Goal: Information Seeking & Learning: Learn about a topic

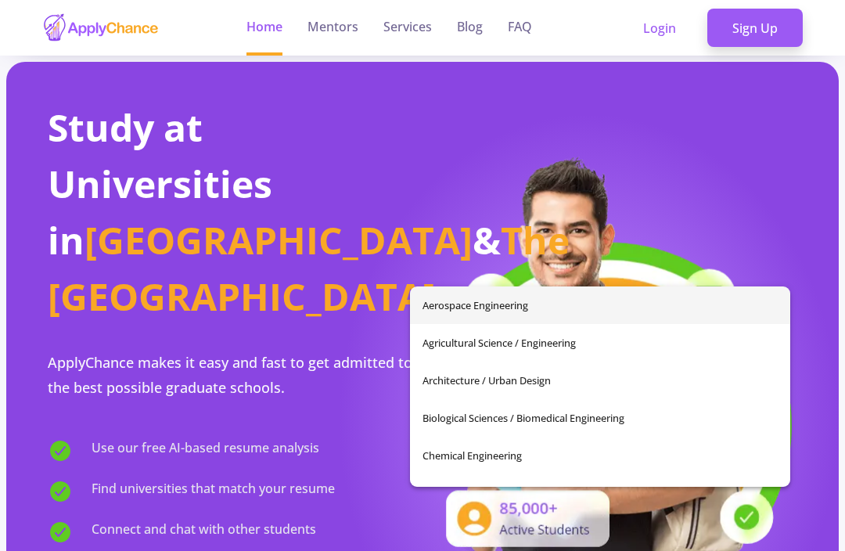
scroll to position [972, 13]
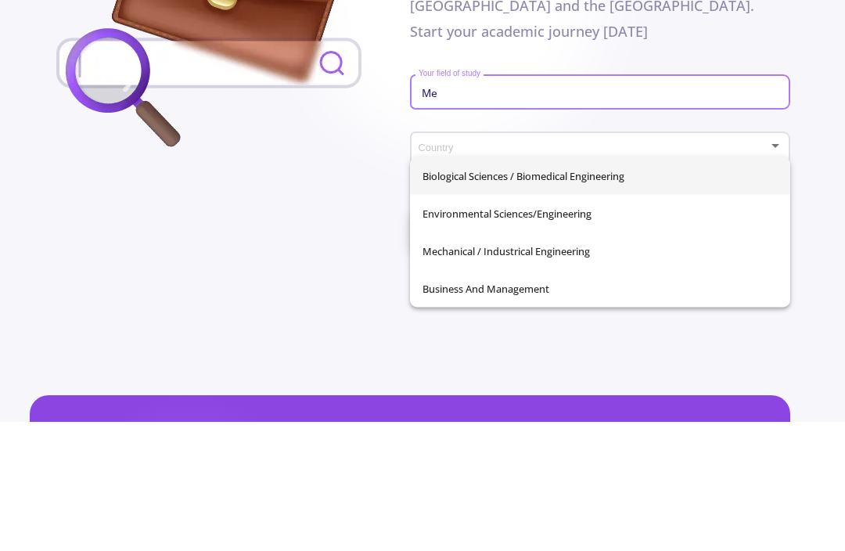
type input "M"
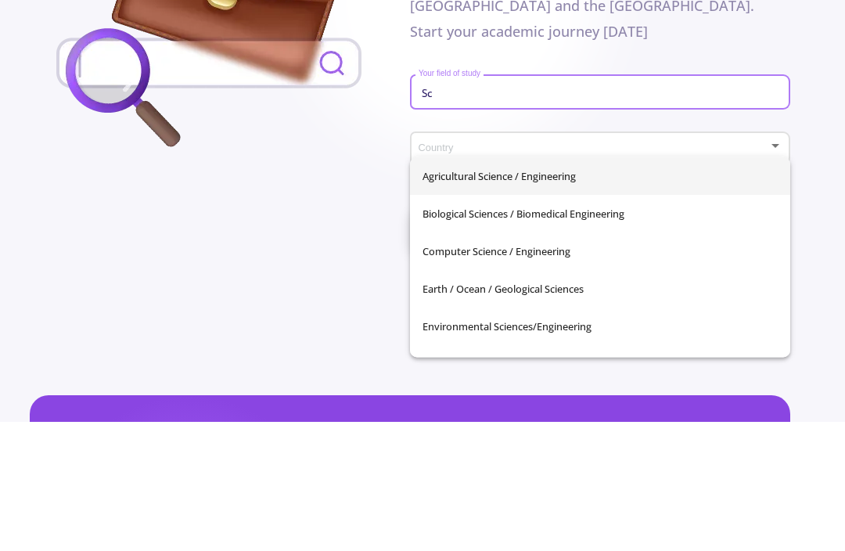
type input "S"
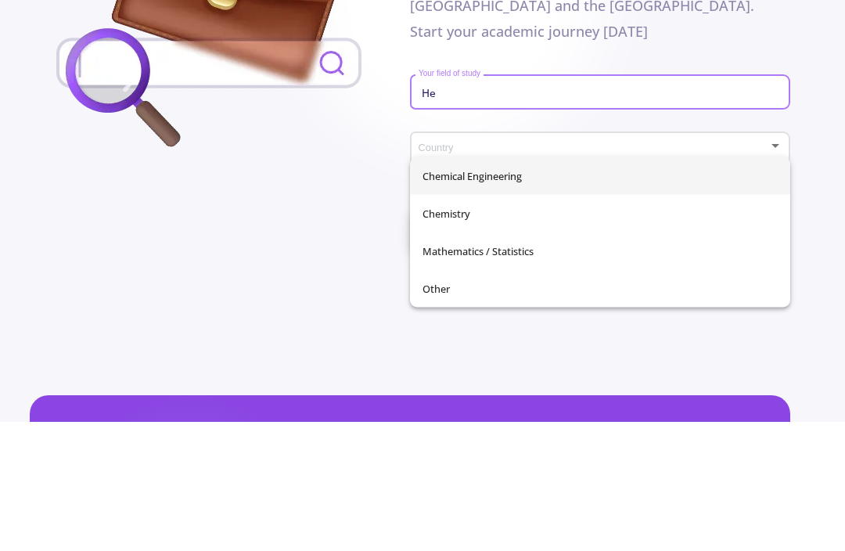
type input "H"
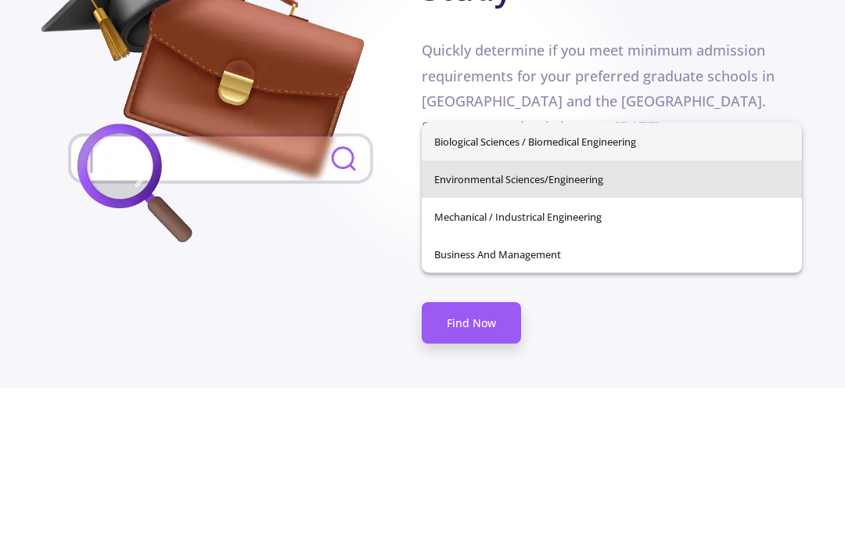
scroll to position [842, 2]
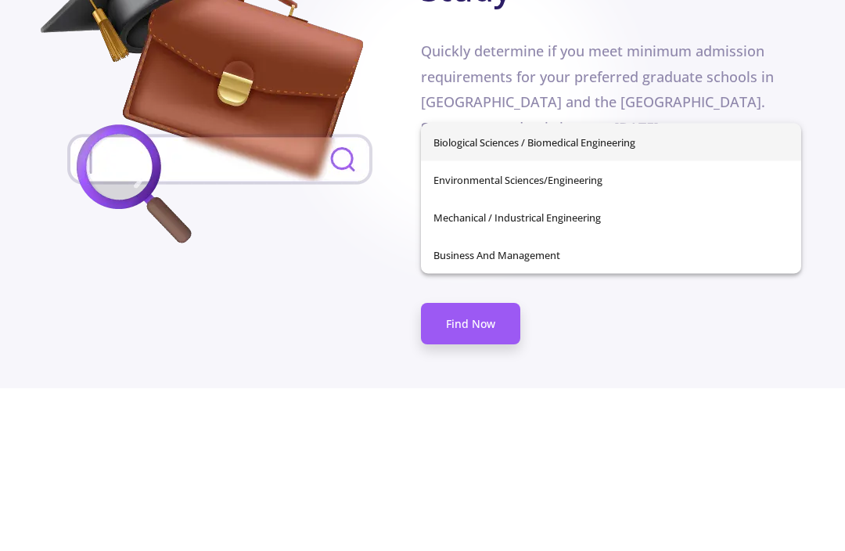
type input "M"
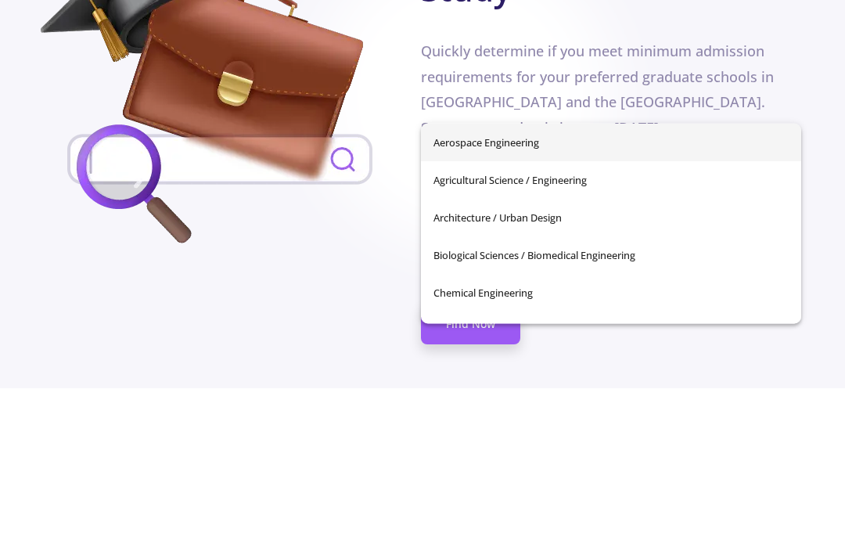
type input "D"
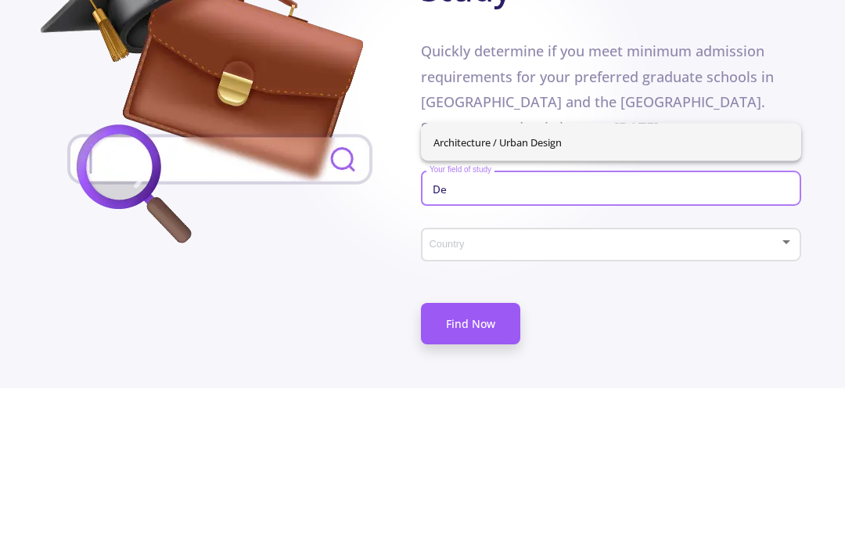
type input "D"
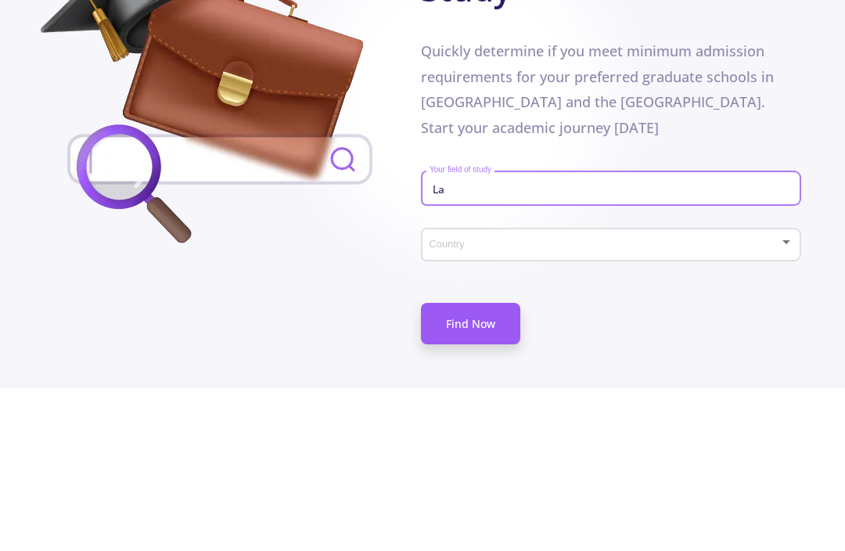
type input "L"
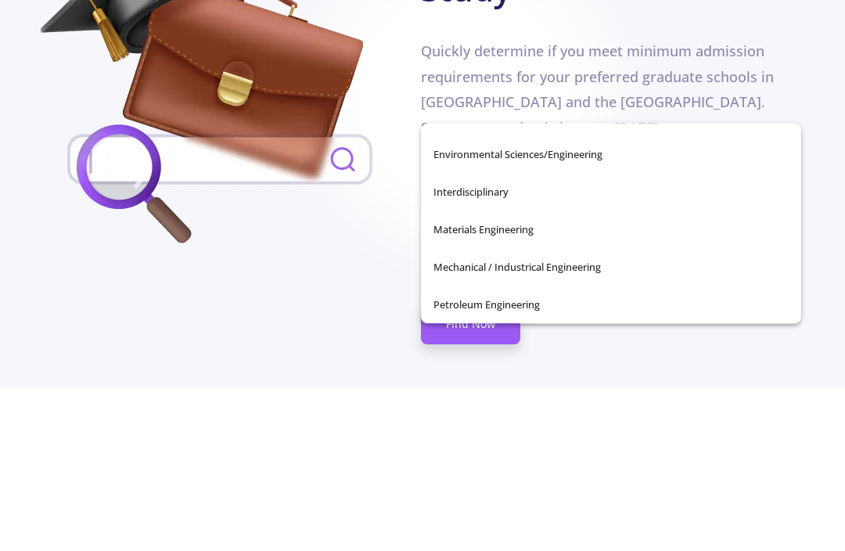
scroll to position [213, 0]
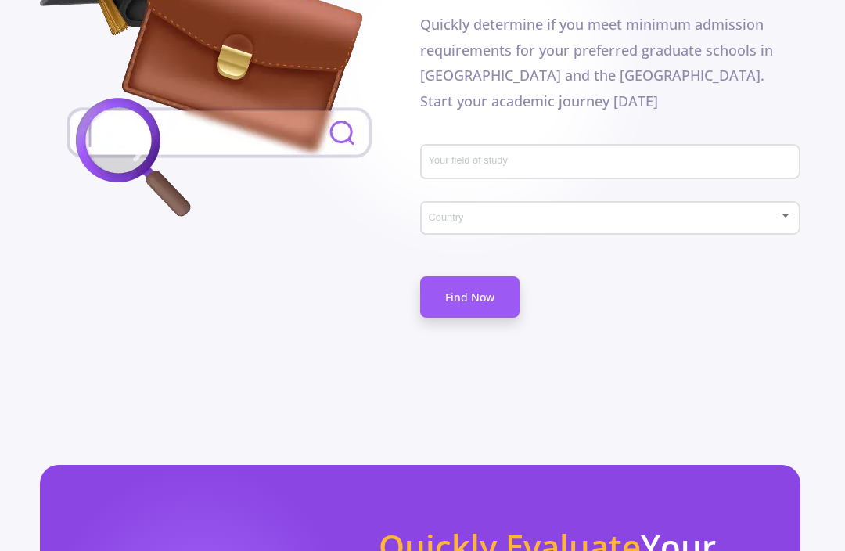
scroll to position [1032, 2]
click at [747, 213] on span at bounding box center [606, 218] width 348 height 11
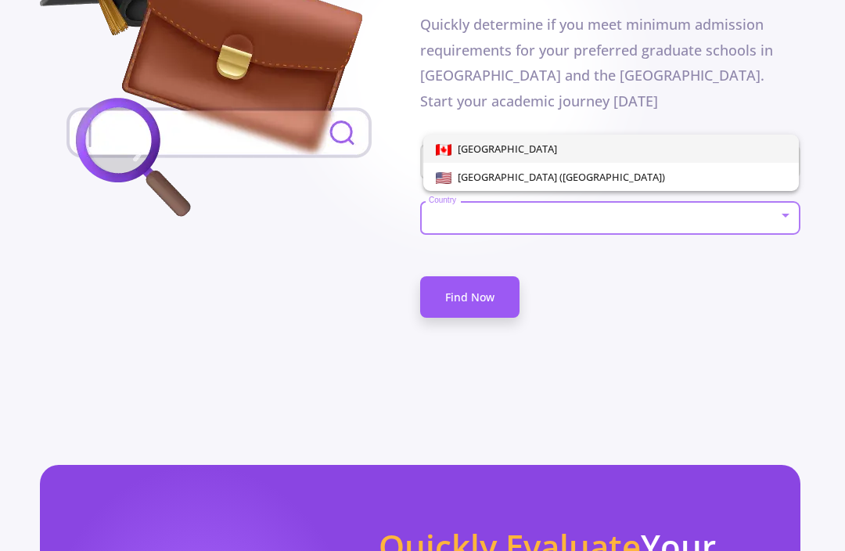
click at [722, 146] on span "[GEOGRAPHIC_DATA]" at bounding box center [611, 149] width 351 height 28
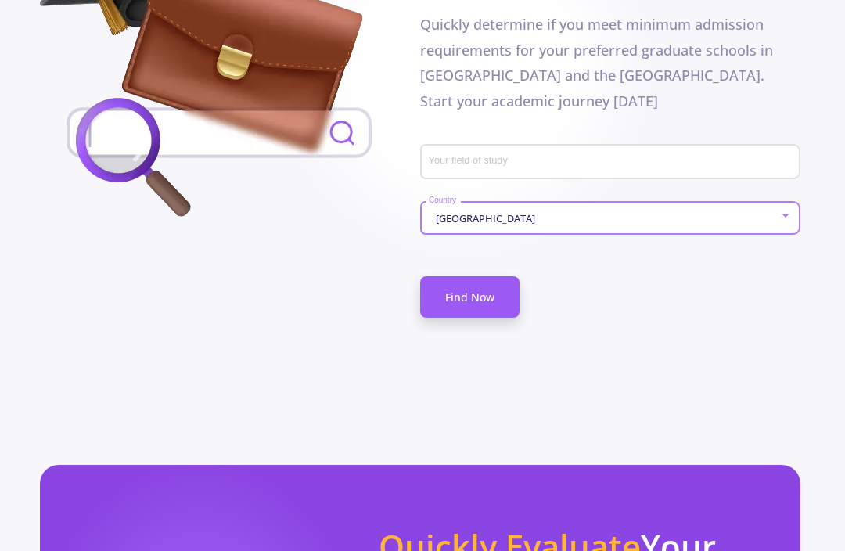
click at [744, 156] on input "Your field of study" at bounding box center [612, 163] width 369 height 14
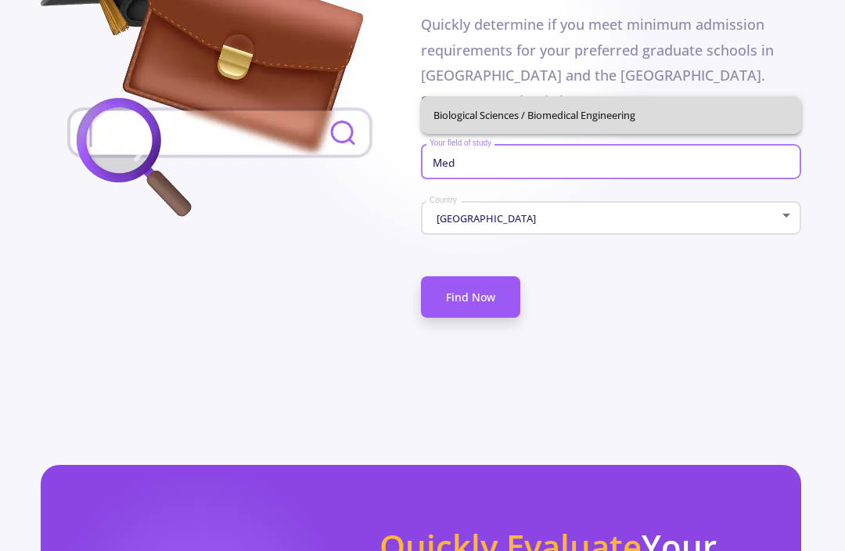
click at [696, 107] on span "Biological Sciences / Biomedical Engineering" at bounding box center [611, 115] width 355 height 38
type input "Biological Sciences / Biomedical Engineering"
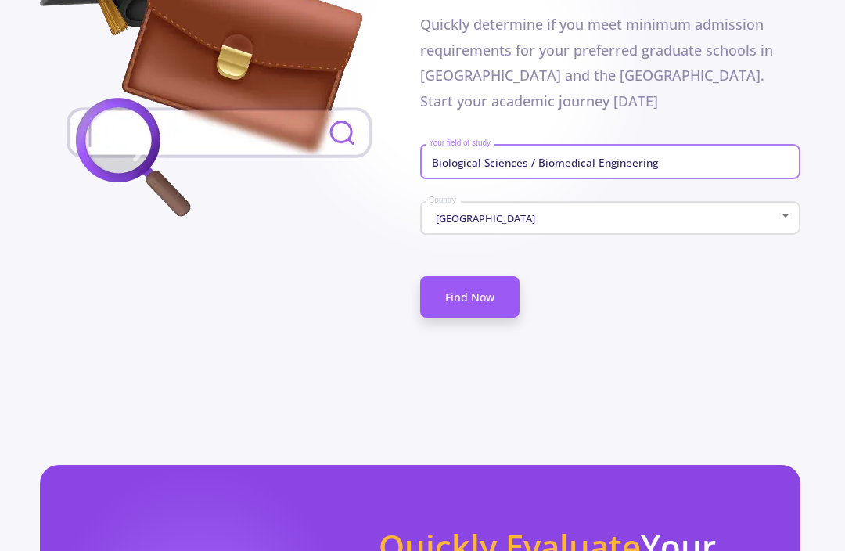
scroll to position [1032, 2]
click at [485, 276] on link "Find Now" at bounding box center [469, 296] width 99 height 41
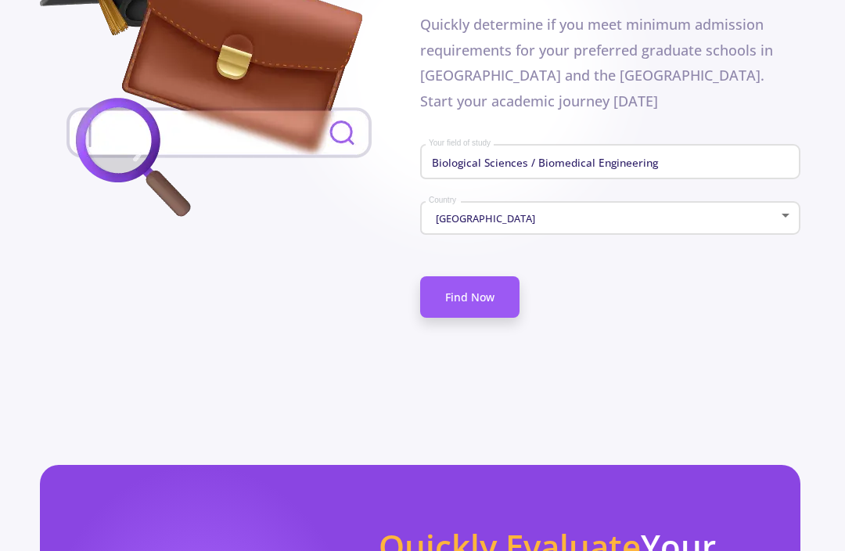
scroll to position [464, 0]
